Goal: Information Seeking & Learning: Learn about a topic

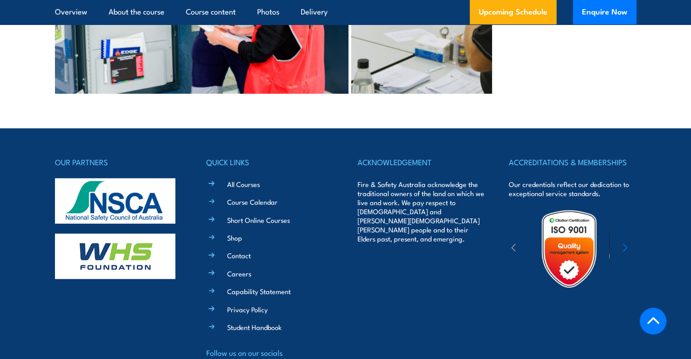
scroll to position [2543, 0]
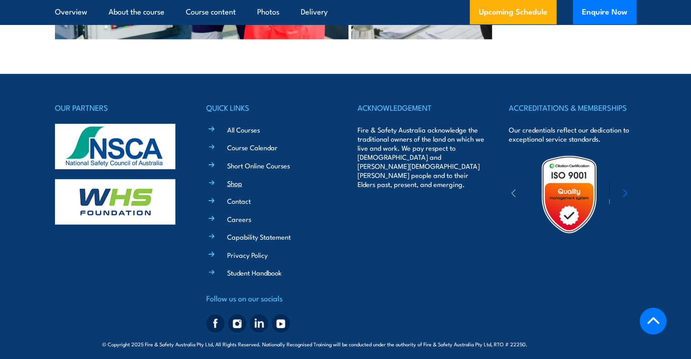
click at [240, 178] on link "Shop" at bounding box center [234, 183] width 15 height 10
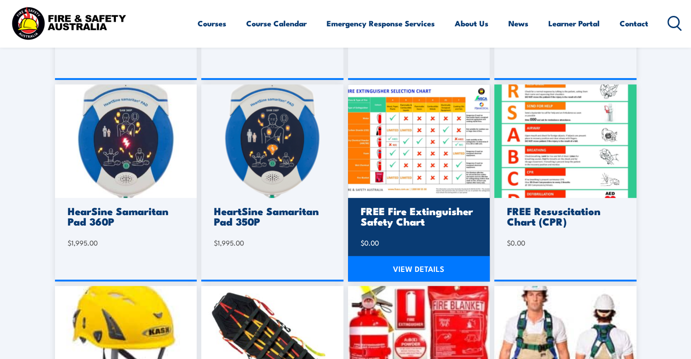
scroll to position [409, 0]
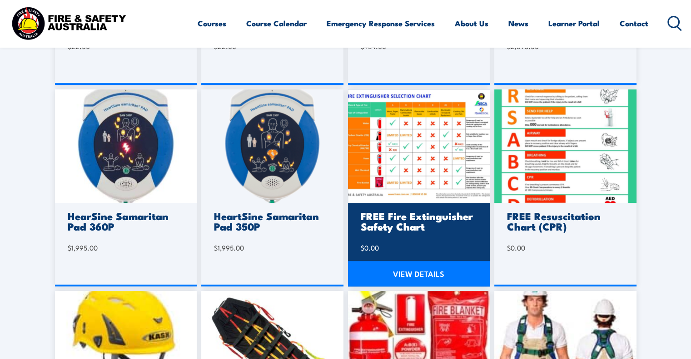
click at [413, 180] on img at bounding box center [419, 146] width 142 height 114
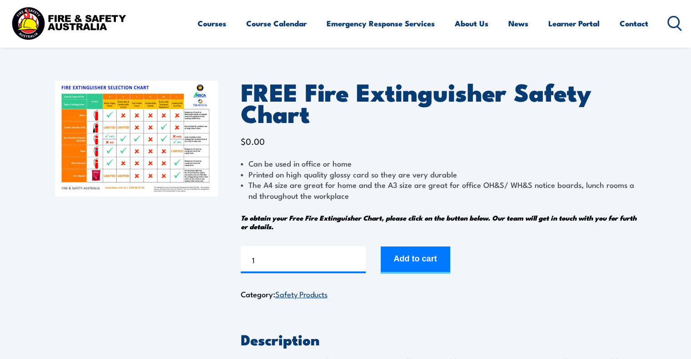
scroll to position [45, 0]
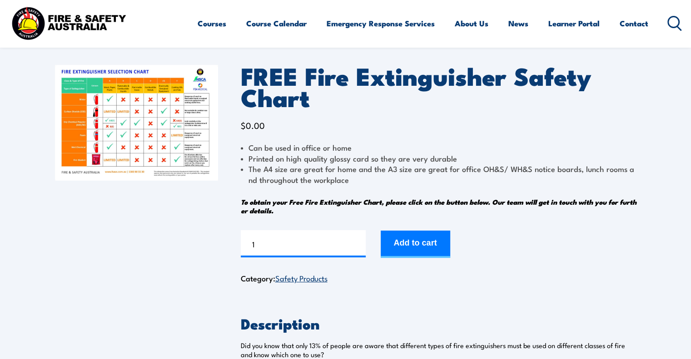
click at [145, 143] on img at bounding box center [136, 123] width 163 height 116
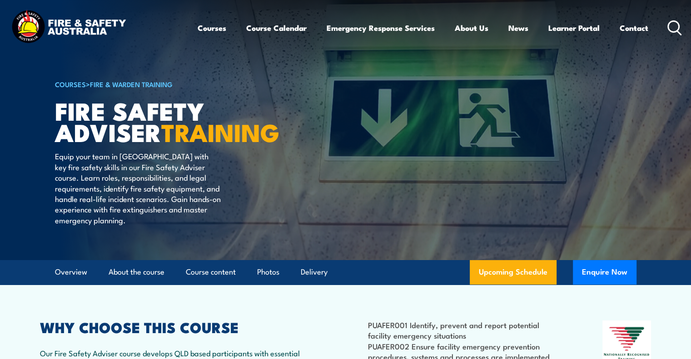
click at [670, 29] on icon at bounding box center [674, 27] width 15 height 15
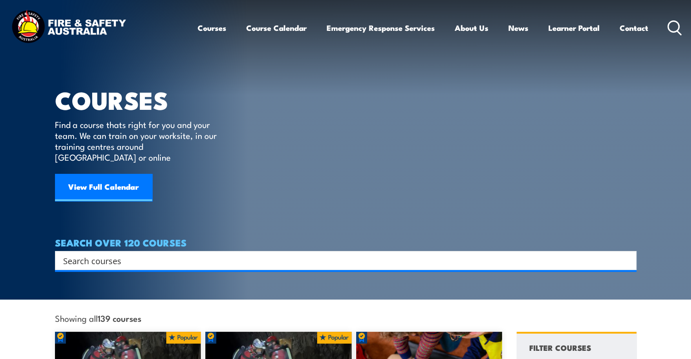
click at [157, 254] on input "Search input" at bounding box center [339, 261] width 553 height 14
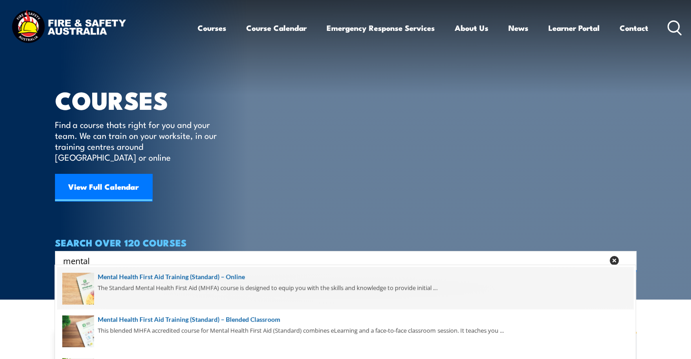
type input "mental"
click at [214, 275] on span at bounding box center [345, 288] width 576 height 43
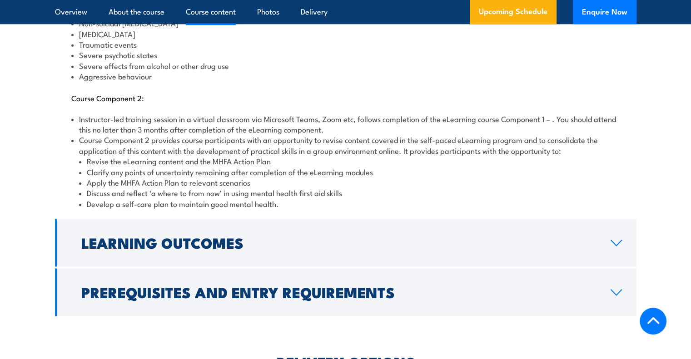
scroll to position [1226, 0]
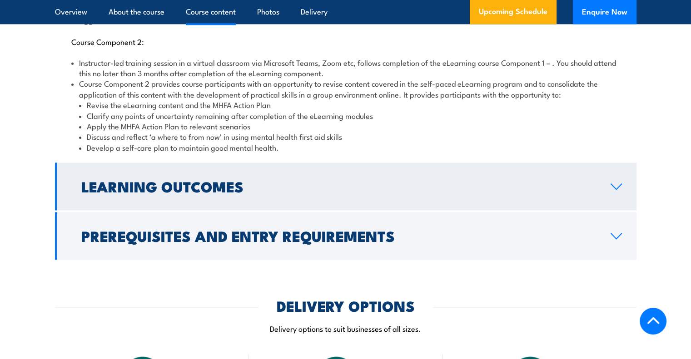
click at [272, 185] on link "Learning Outcomes" at bounding box center [345, 187] width 581 height 48
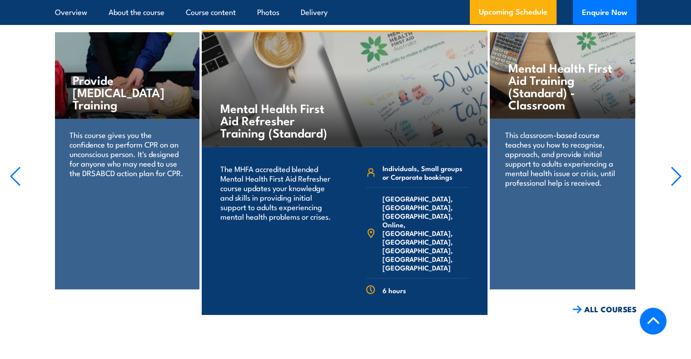
scroll to position [1954, 0]
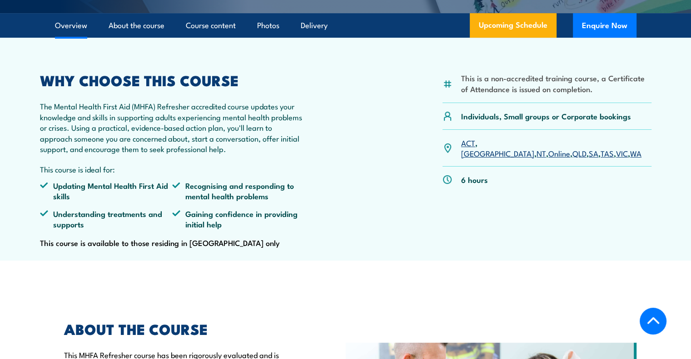
scroll to position [273, 0]
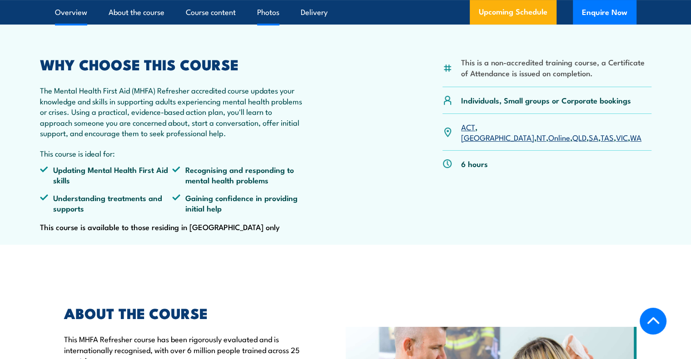
click at [263, 24] on link "Photos" at bounding box center [268, 12] width 22 height 24
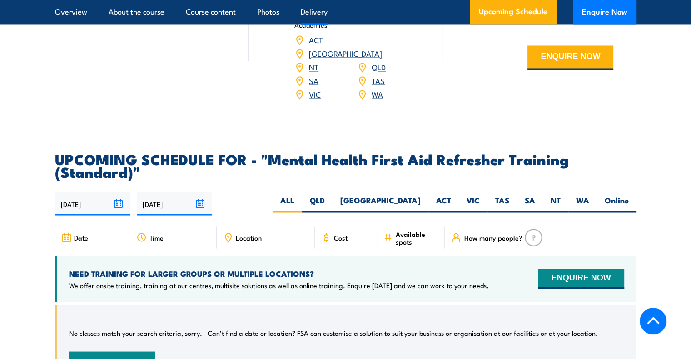
scroll to position [1510, 0]
